Goal: Entertainment & Leisure: Consume media (video, audio)

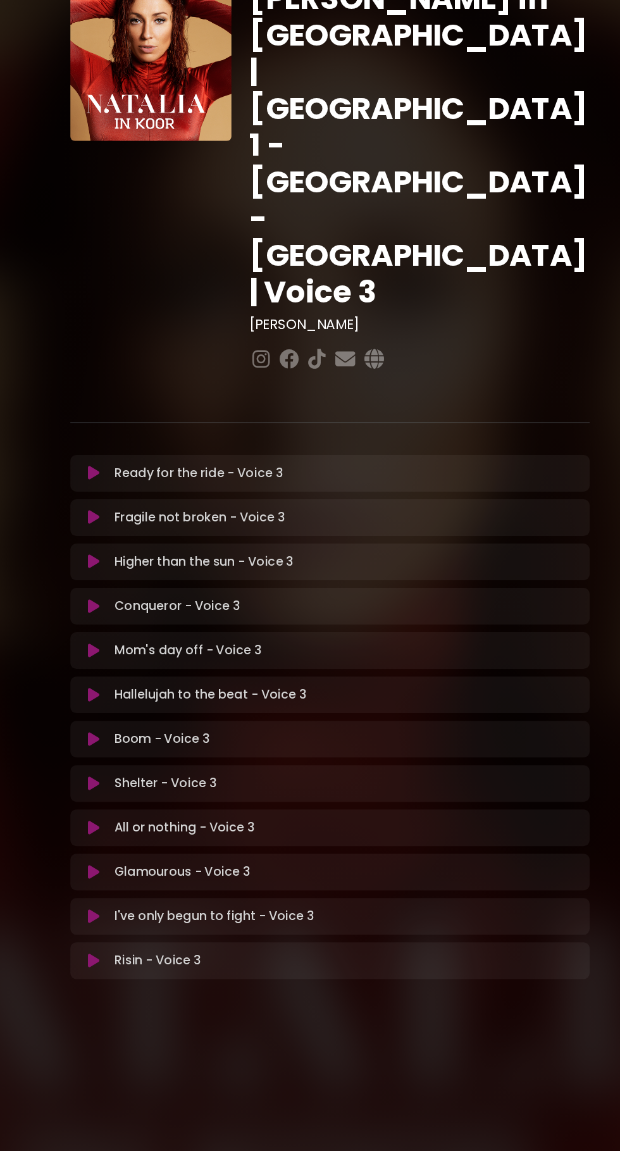
click at [120, 438] on button at bounding box center [114, 444] width 24 height 13
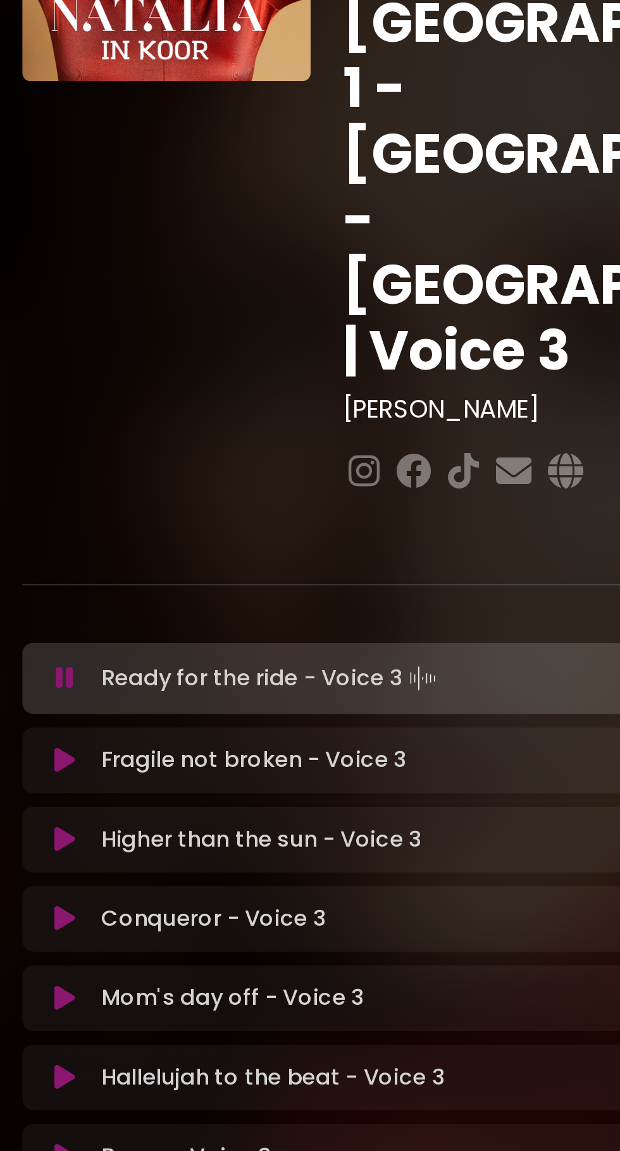
click at [175, 437] on p "Ready for the ride - Voice 3 Loading Track..." at bounding box center [211, 446] width 158 height 18
click at [121, 439] on button at bounding box center [114, 445] width 24 height 13
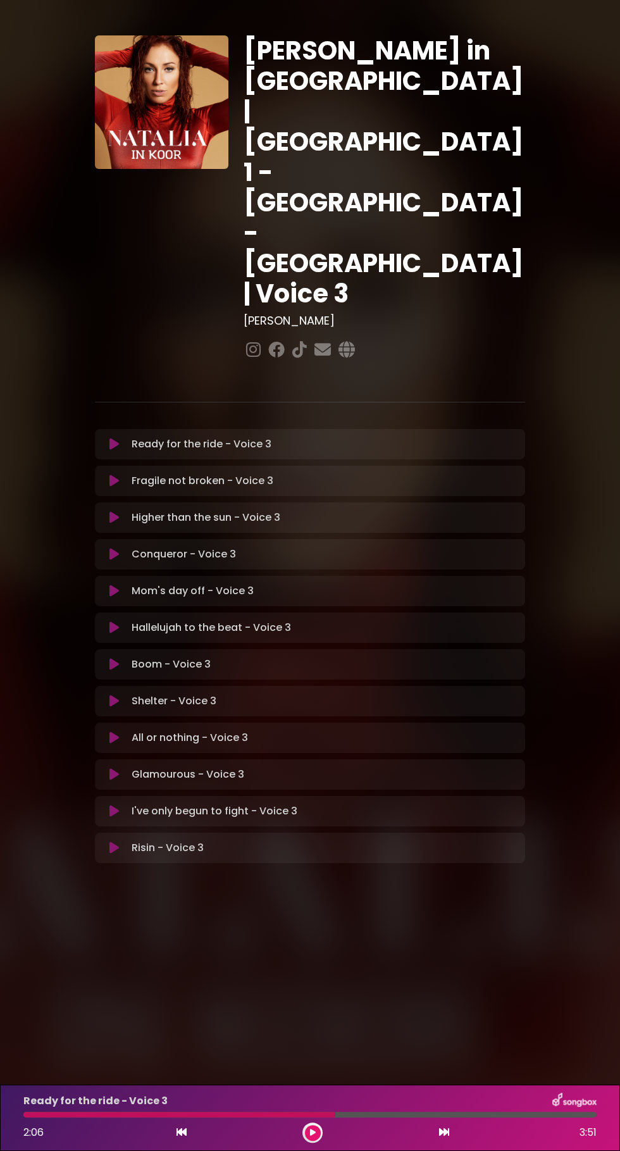
click at [40, 1117] on div at bounding box center [179, 1115] width 312 height 6
click at [185, 1137] on icon at bounding box center [182, 1132] width 10 height 10
click at [182, 1137] on icon at bounding box center [182, 1132] width 10 height 10
click at [37, 1117] on div at bounding box center [179, 1115] width 312 height 6
click at [104, 438] on button at bounding box center [114, 444] width 24 height 13
